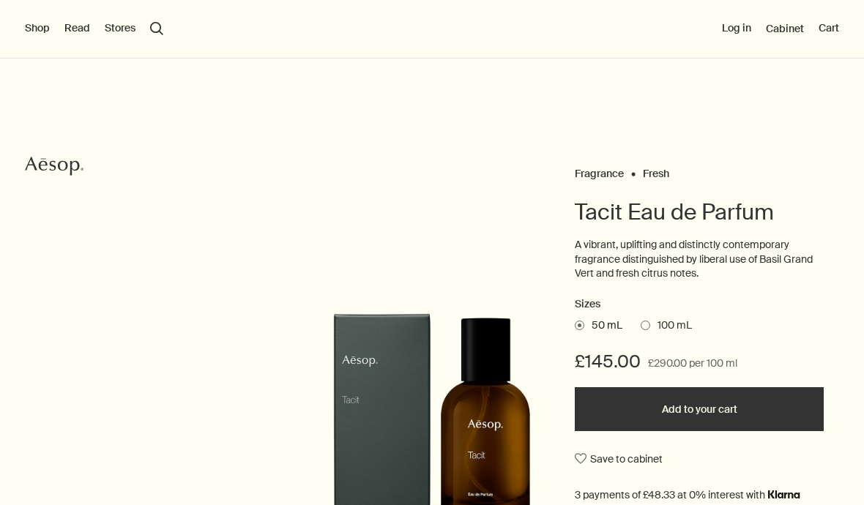
scroll to position [305, 0]
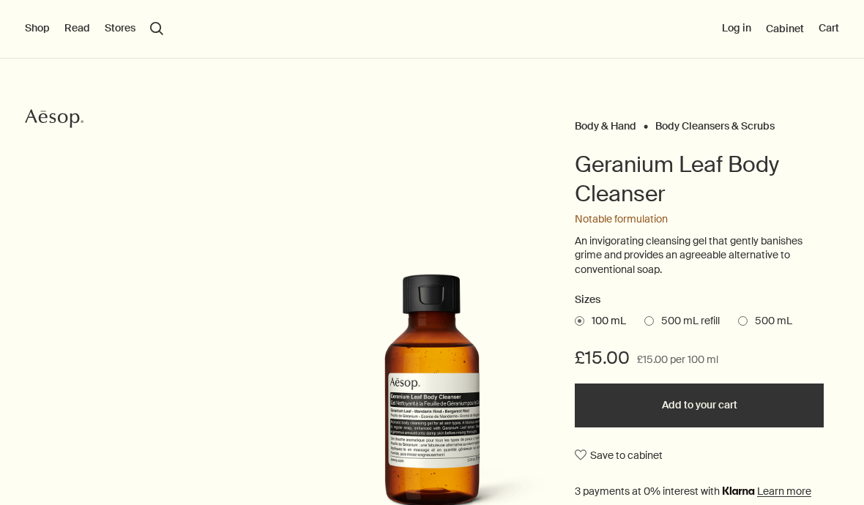
scroll to position [48, 0]
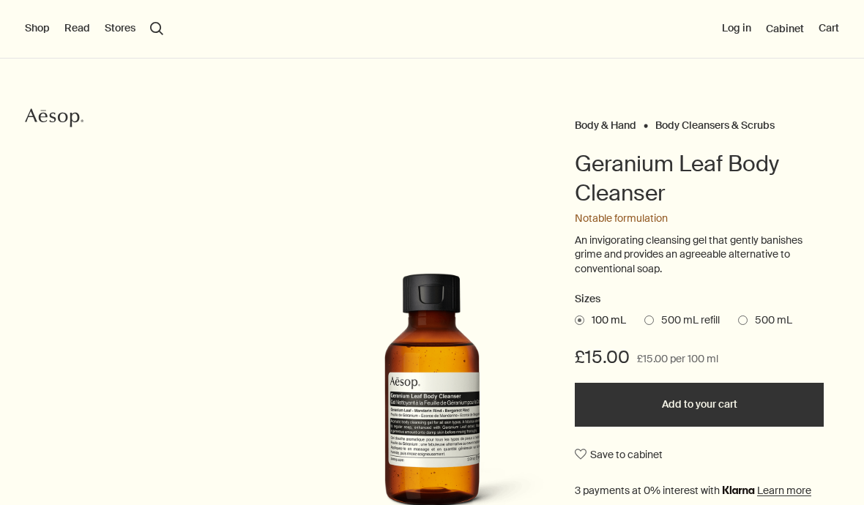
click at [748, 317] on span at bounding box center [743, 321] width 10 height 10
click at [738, 317] on input "500 mL" at bounding box center [738, 318] width 0 height 10
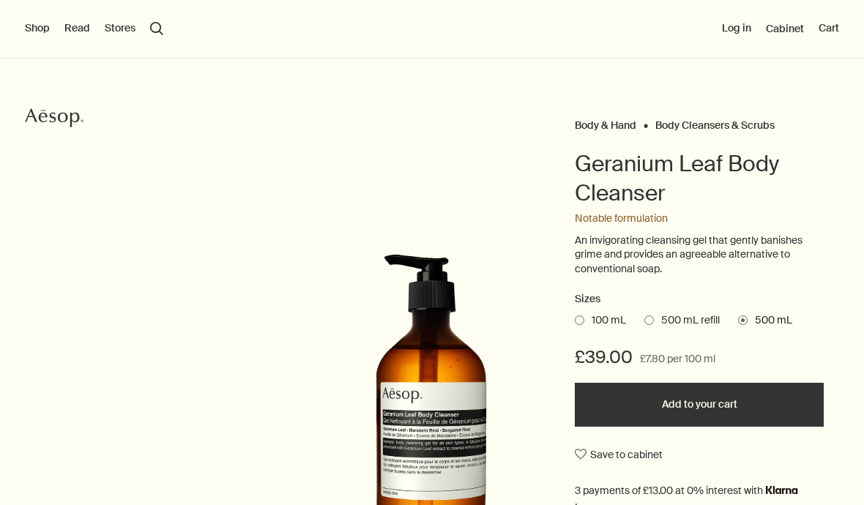
click at [770, 316] on span "500 mL" at bounding box center [770, 320] width 45 height 15
click at [738, 316] on input "500 mL" at bounding box center [738, 318] width 0 height 10
click at [770, 316] on span "500 mL" at bounding box center [770, 320] width 45 height 15
click at [738, 316] on input "500 mL" at bounding box center [738, 318] width 0 height 10
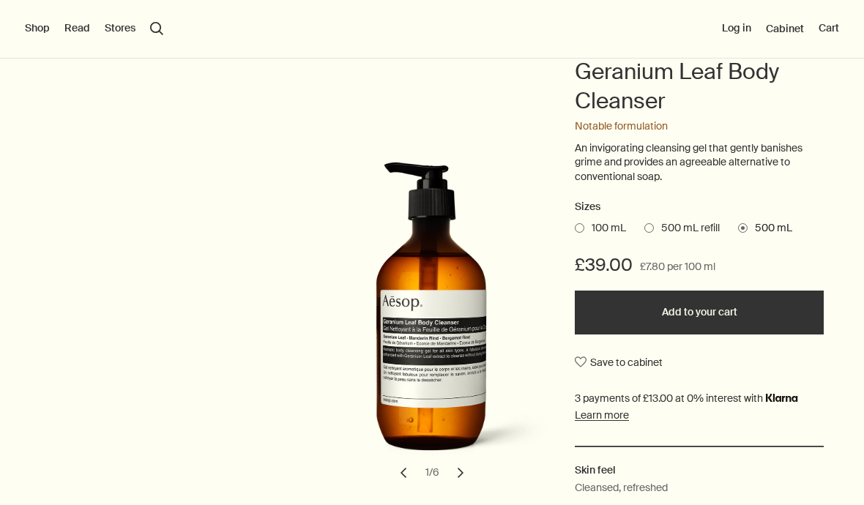
scroll to position [187, 0]
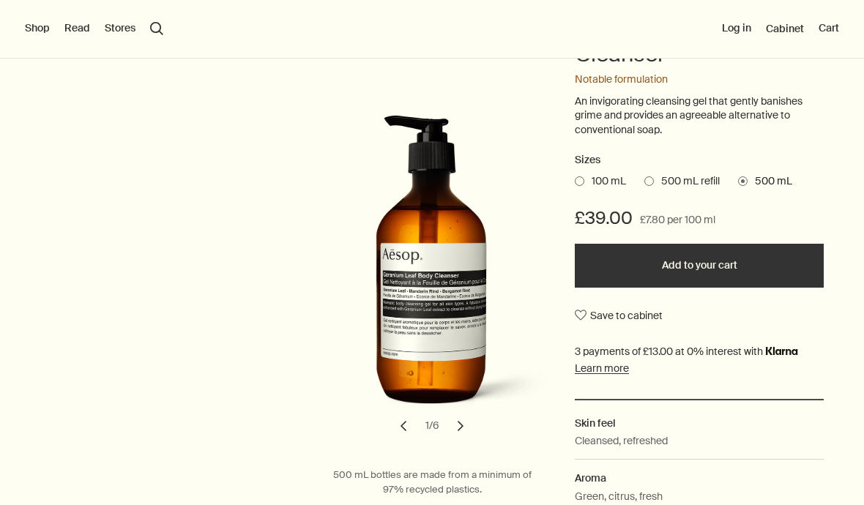
click at [742, 306] on div "Save to cabinet" at bounding box center [699, 315] width 249 height 26
click at [468, 429] on button "chevron" at bounding box center [461, 426] width 32 height 32
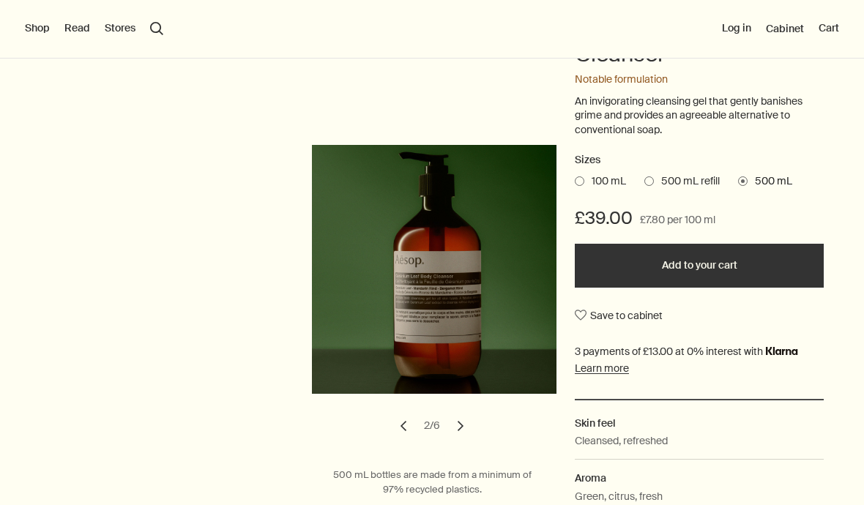
click at [469, 427] on button "chevron" at bounding box center [461, 426] width 32 height 32
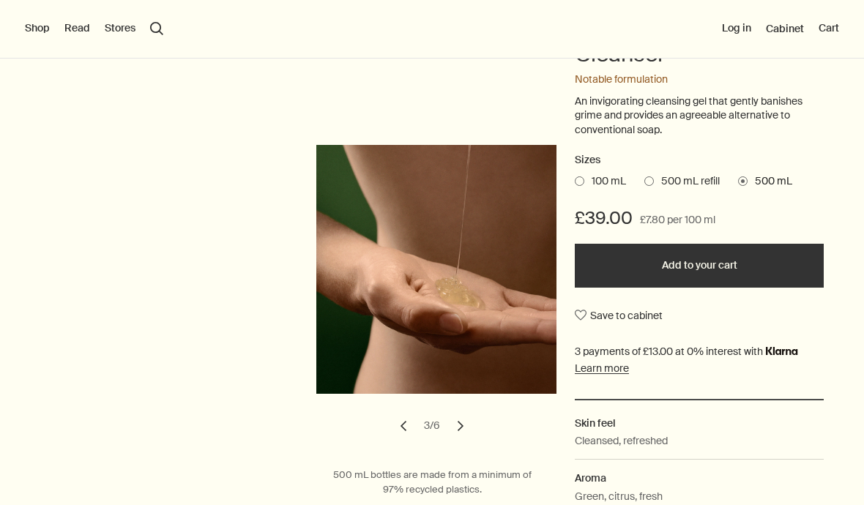
click at [465, 423] on button "chevron" at bounding box center [461, 426] width 32 height 32
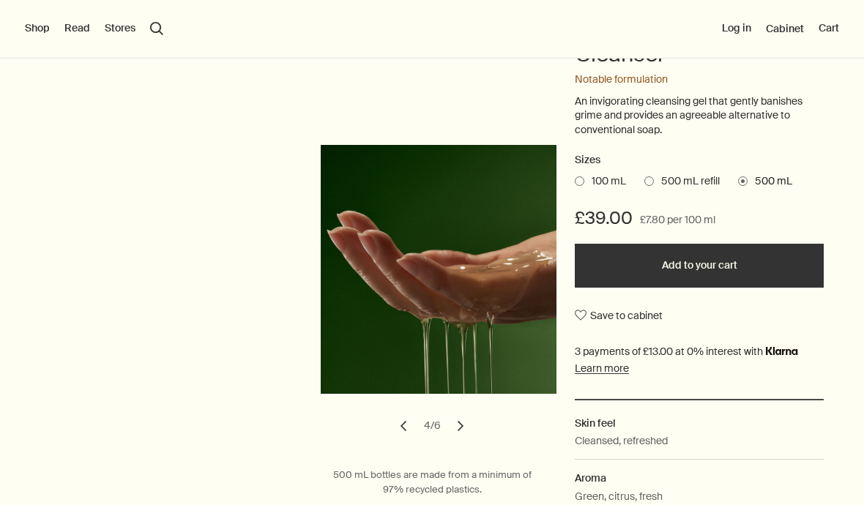
click at [461, 423] on button "chevron" at bounding box center [461, 426] width 32 height 32
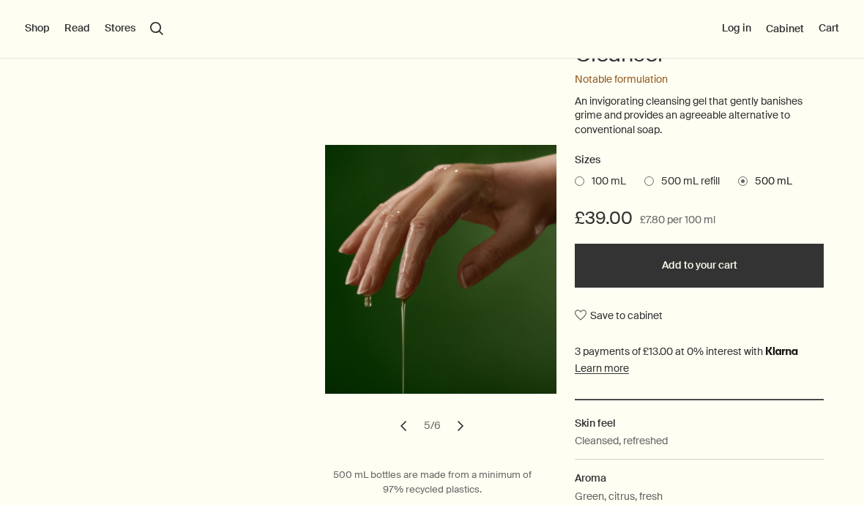
click at [790, 282] on button "Add to your cart" at bounding box center [699, 266] width 249 height 44
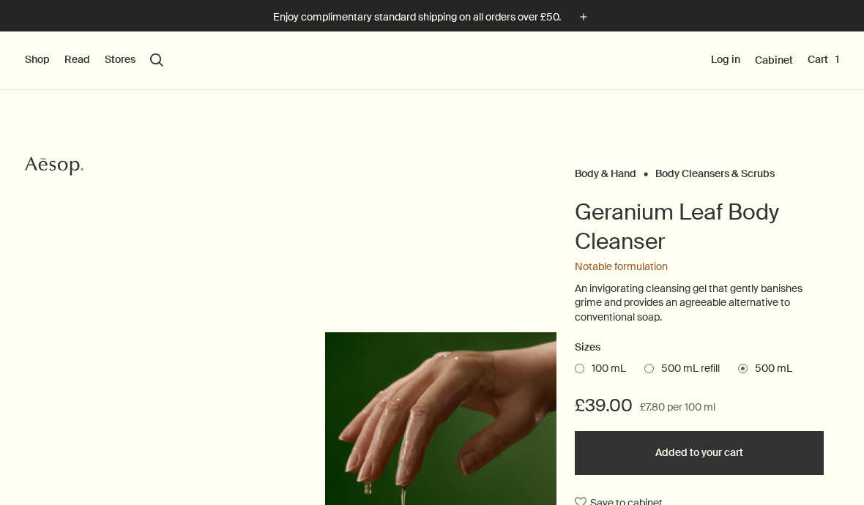
scroll to position [-82, 0]
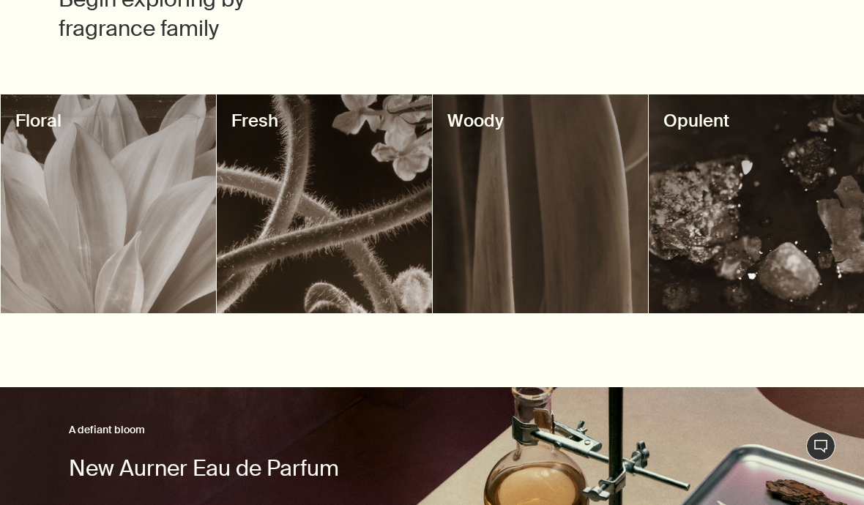
scroll to position [550, 0]
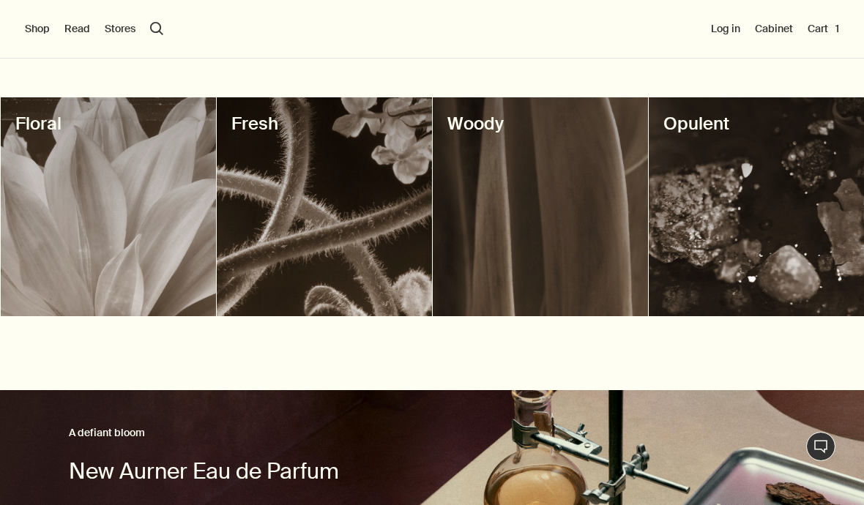
click at [126, 213] on div at bounding box center [108, 206] width 215 height 219
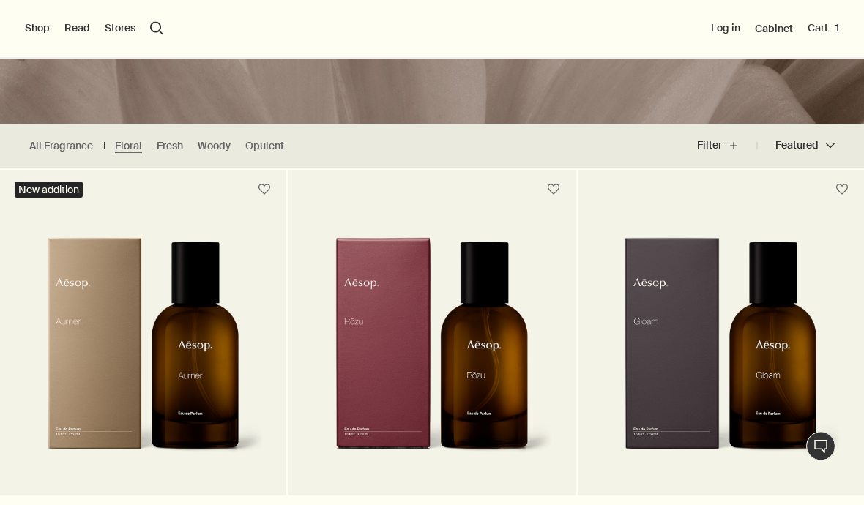
scroll to position [299, 0]
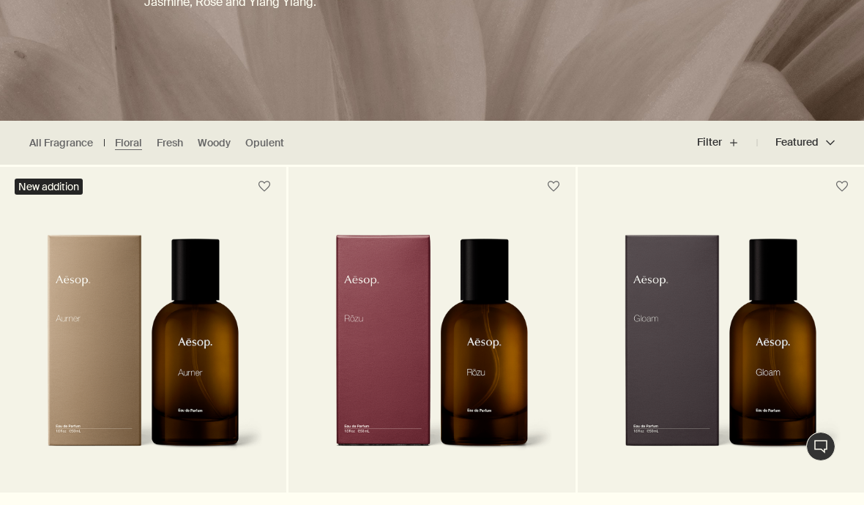
click at [767, 326] on img at bounding box center [721, 352] width 242 height 237
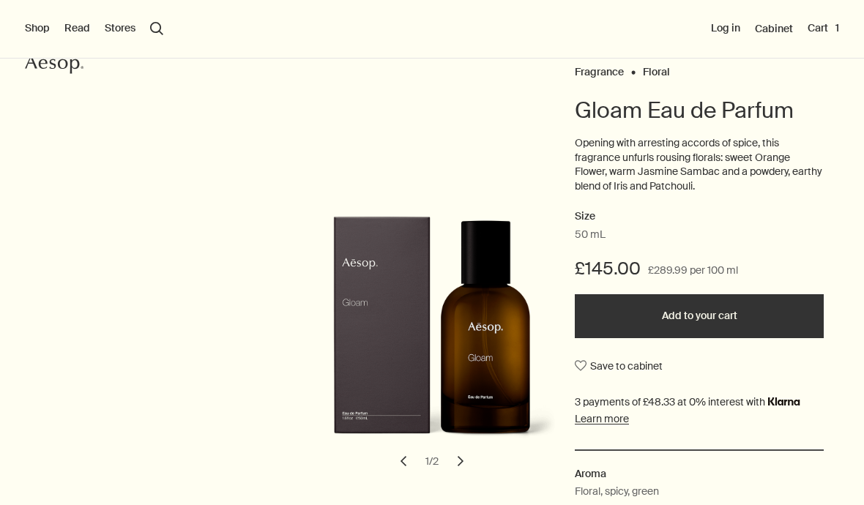
scroll to position [138, 0]
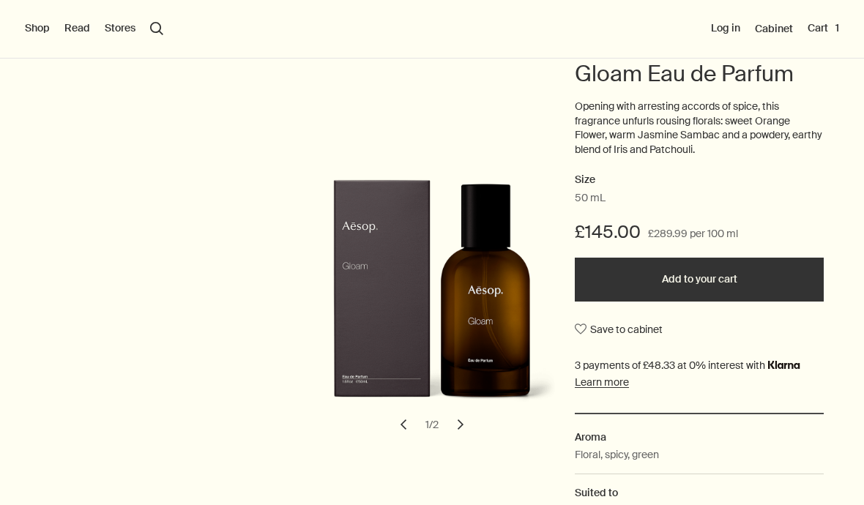
click at [468, 424] on button "chevron" at bounding box center [461, 425] width 32 height 32
